Goal: Transaction & Acquisition: Book appointment/travel/reservation

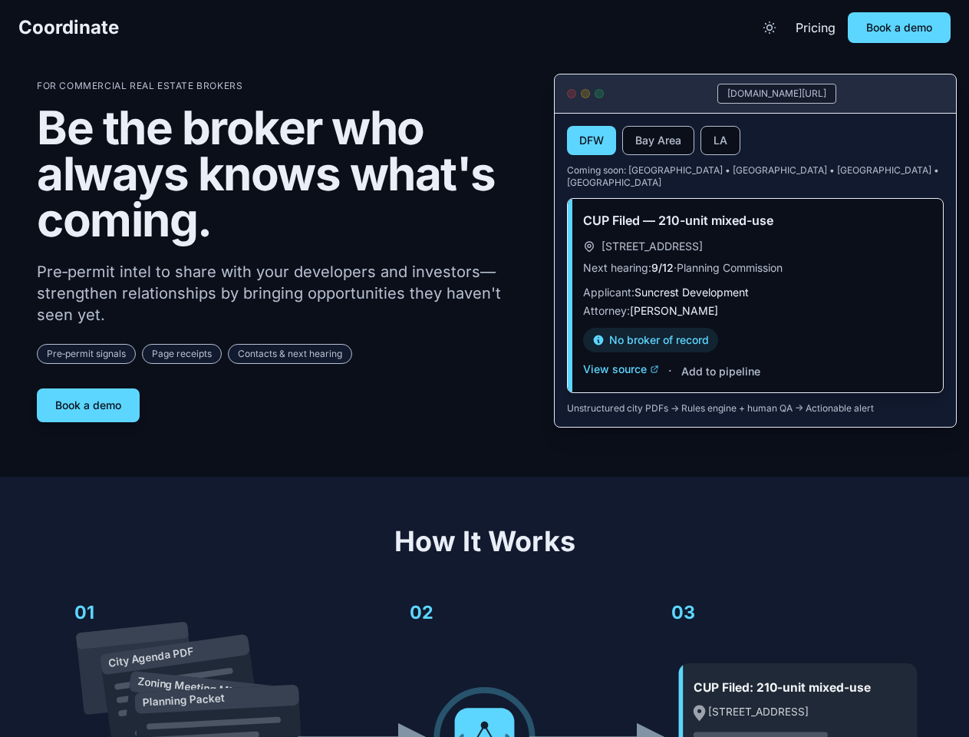
click at [484, 368] on div "For Commercial Real Estate Brokers Be the broker who always knows what's coming…" at bounding box center [283, 251] width 493 height 342
click at [68, 28] on span "Coordinate" at bounding box center [68, 27] width 101 height 25
click at [770, 28] on icon "Toggle theme" at bounding box center [769, 27] width 15 height 15
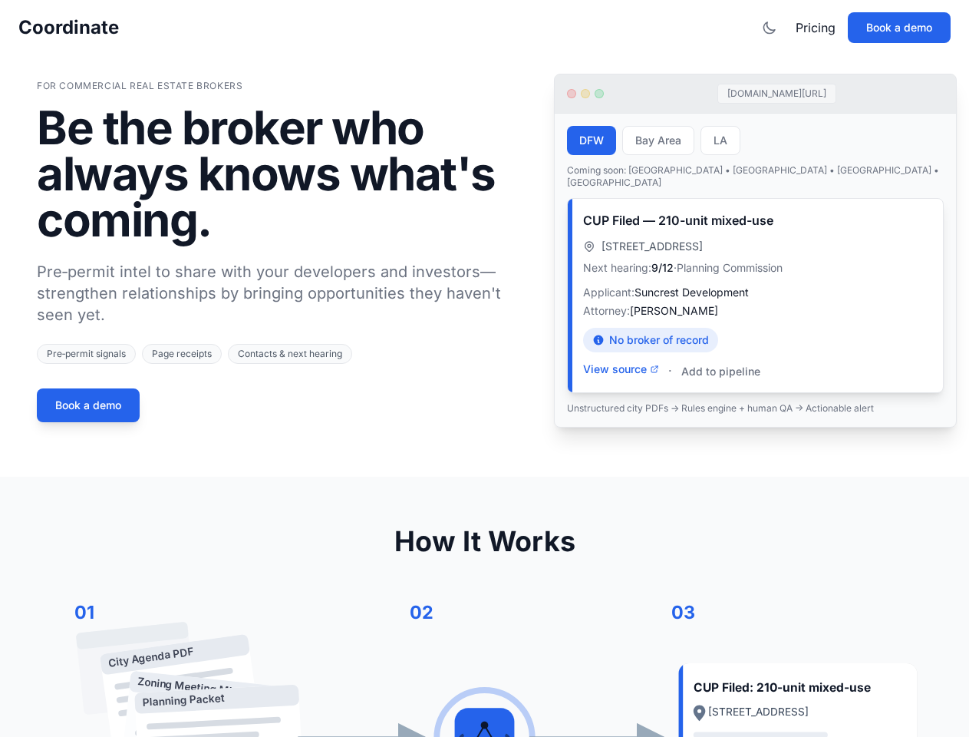
click at [899, 28] on button "Book a demo" at bounding box center [899, 27] width 103 height 31
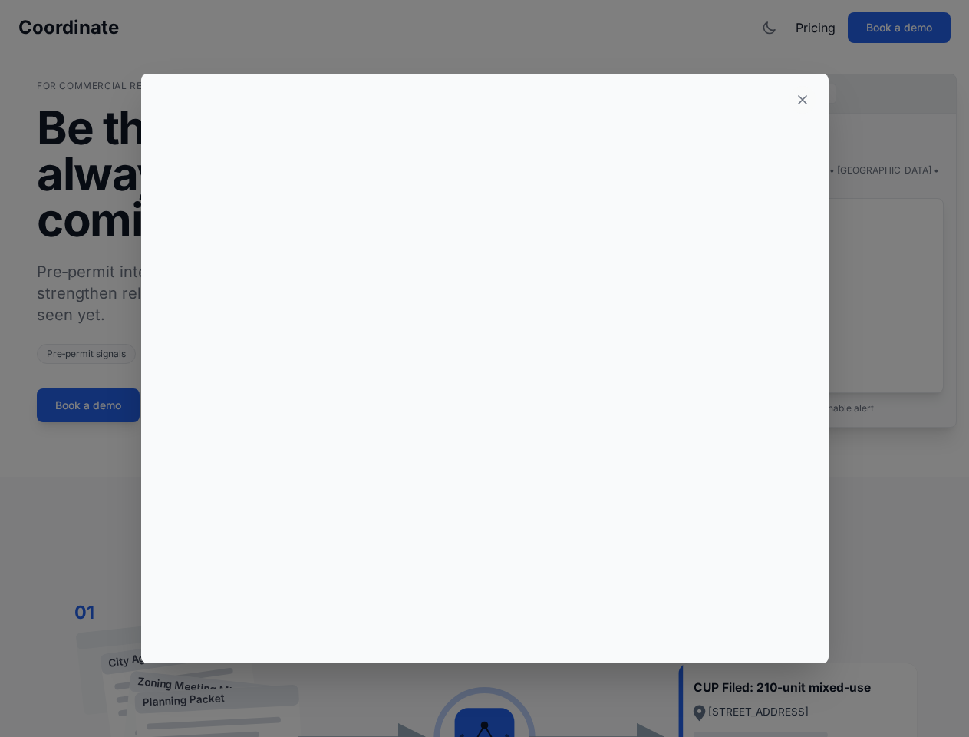
click at [88, 399] on div at bounding box center [484, 368] width 969 height 737
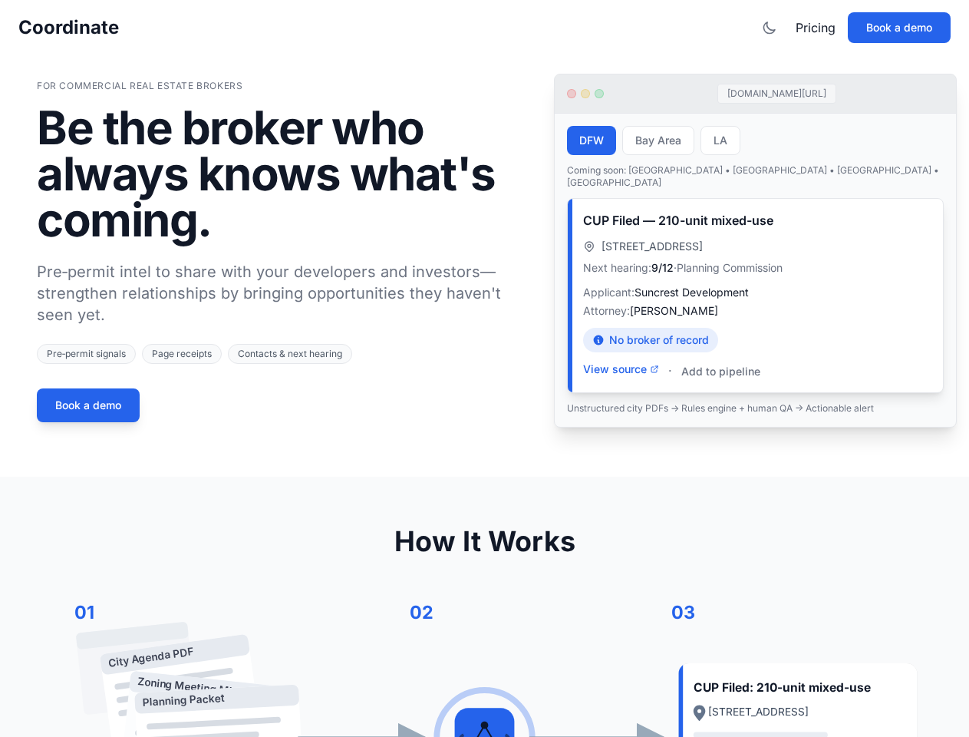
click at [592, 141] on button "DFW" at bounding box center [591, 140] width 49 height 29
click at [658, 141] on button "Bay Area" at bounding box center [658, 140] width 72 height 29
click at [721, 141] on button "LA" at bounding box center [721, 140] width 40 height 29
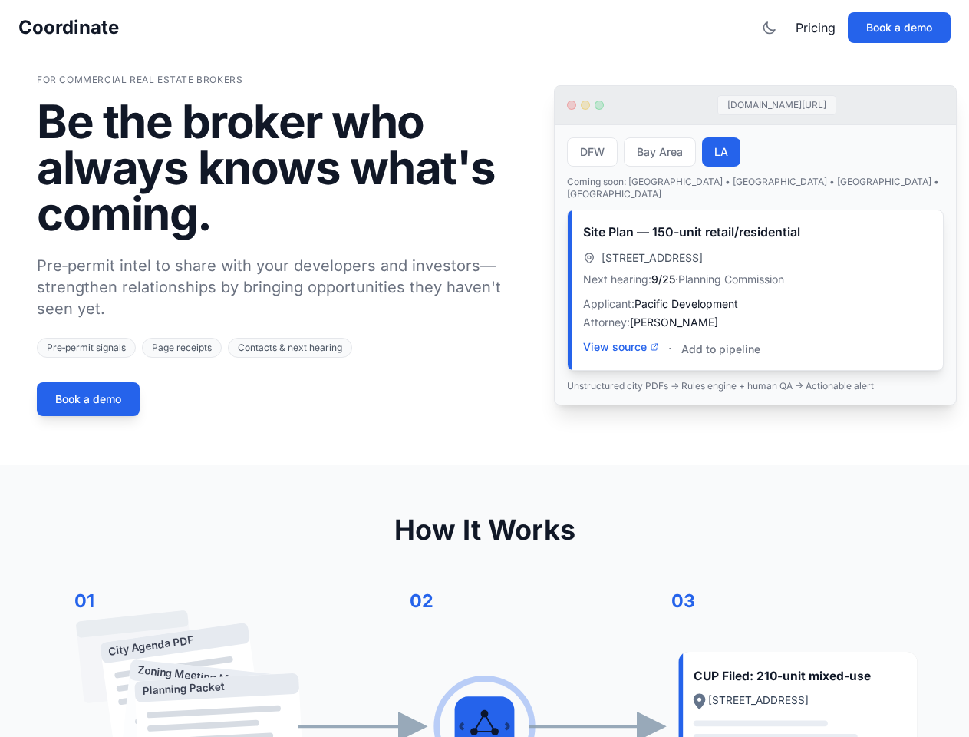
click at [621, 358] on div "Site Plan — 150-unit retail/residential [STREET_ADDRESS] Next hearing: 9/25 · P…" at bounding box center [755, 290] width 375 height 160
click at [720, 360] on div "Site Plan — 150-unit retail/residential [STREET_ADDRESS] Next hearing: 9/25 · P…" at bounding box center [755, 290] width 375 height 160
